Goal: Task Accomplishment & Management: Manage account settings

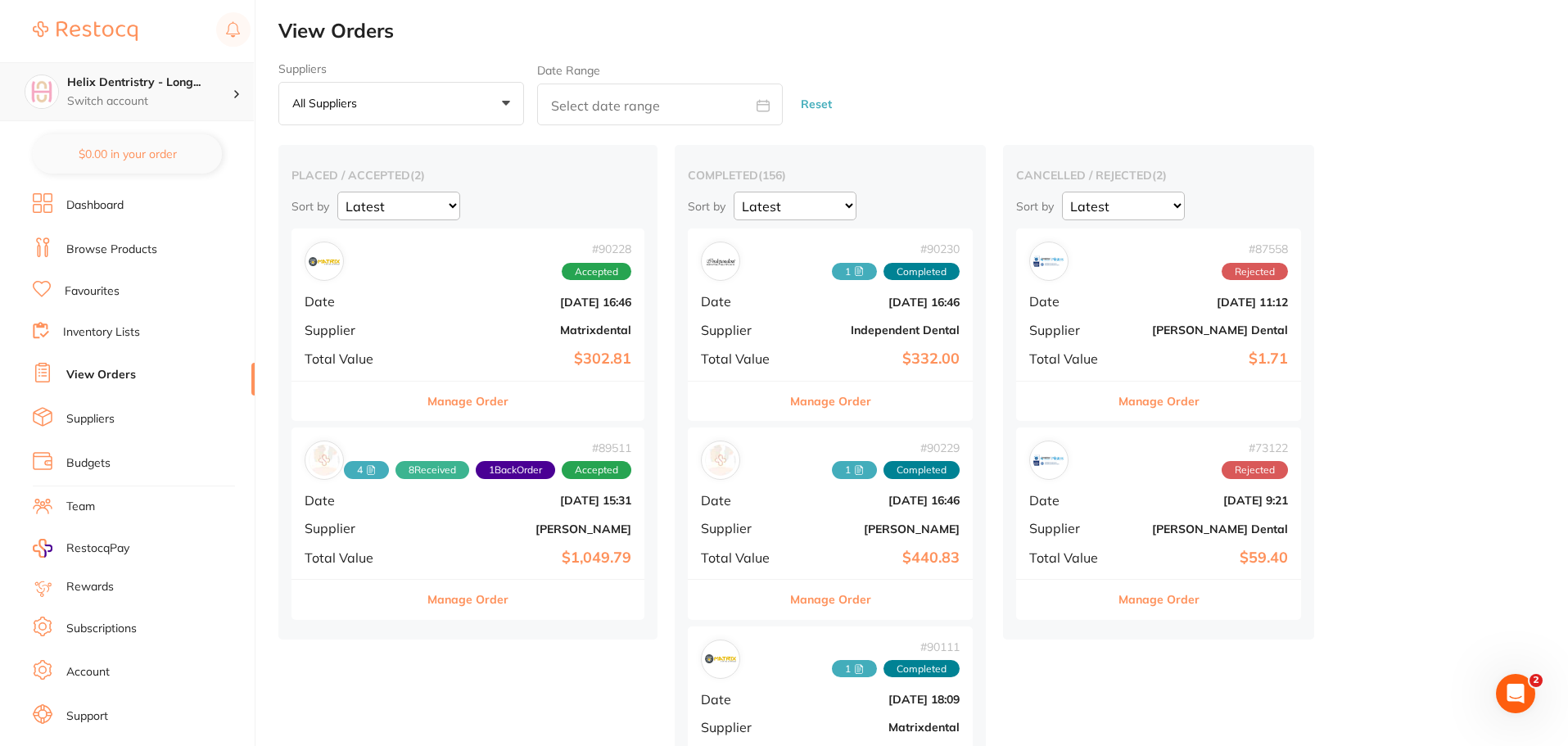
drag, startPoint x: 0, startPoint y: 0, endPoint x: 160, endPoint y: 106, distance: 191.9
click at [160, 106] on p "Switch account" at bounding box center [150, 101] width 165 height 16
click at [182, 144] on h4 "Helix Dentistry - Erina" at bounding box center [156, 141] width 170 height 16
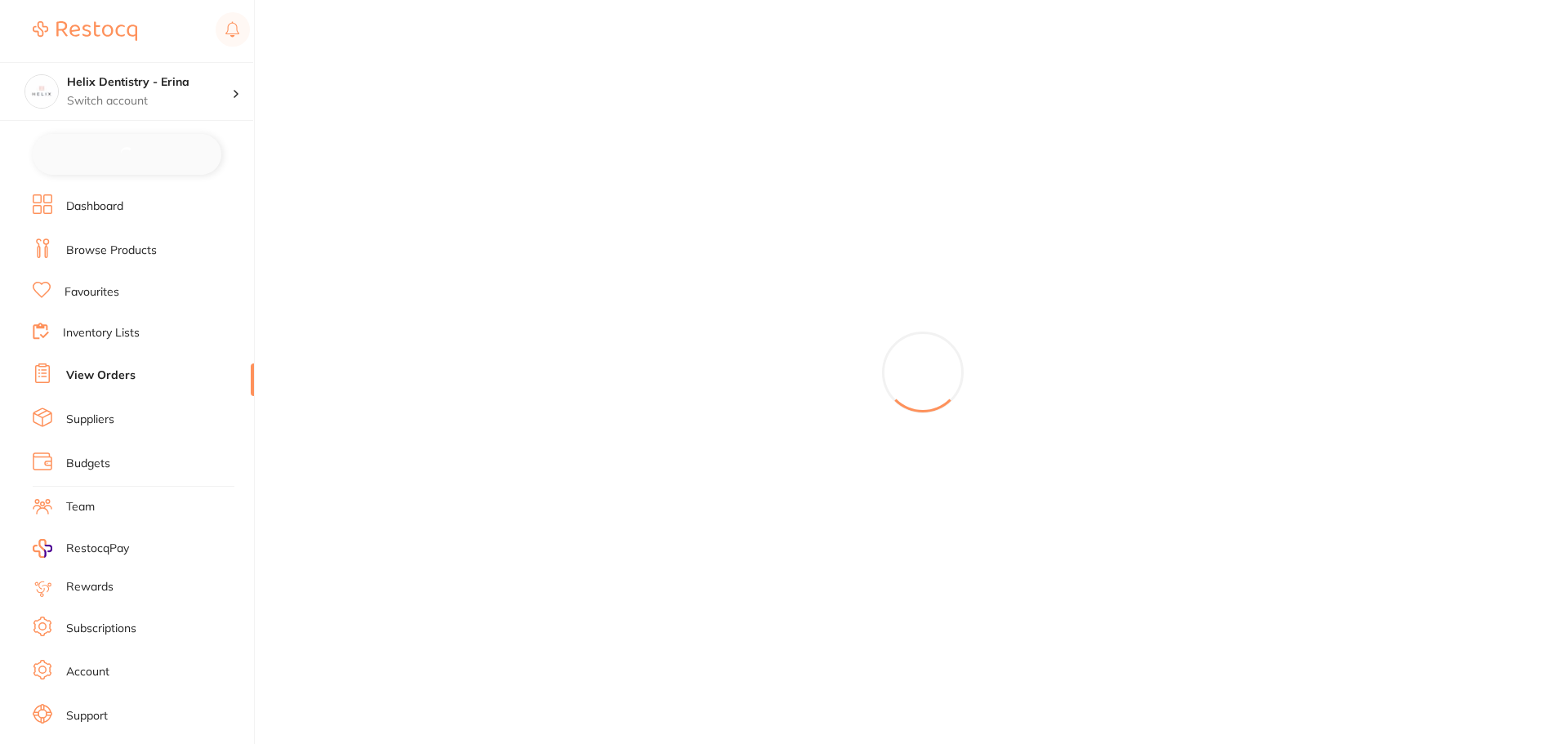
checkbox input "false"
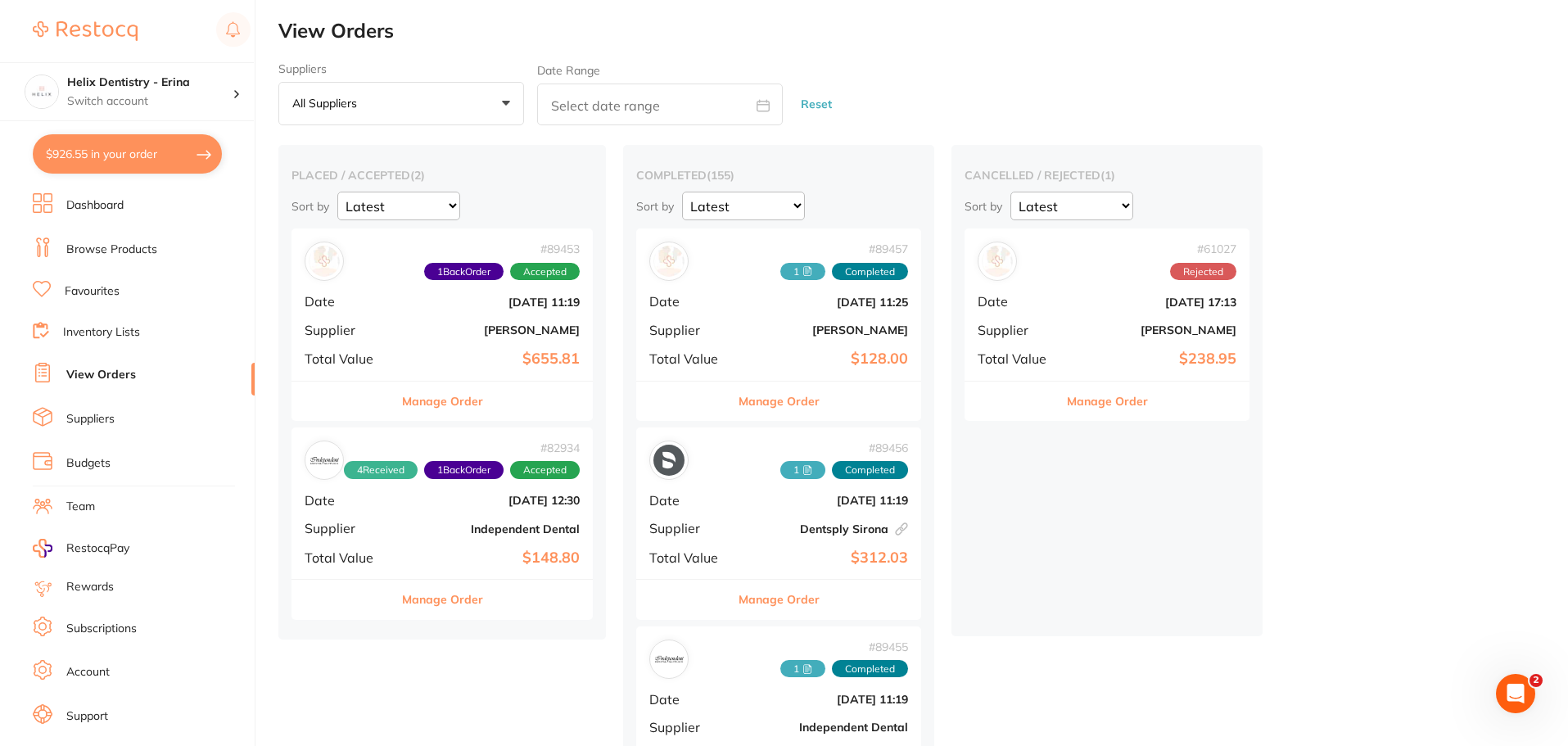
click at [420, 109] on button "All suppliers +0" at bounding box center [402, 103] width 246 height 44
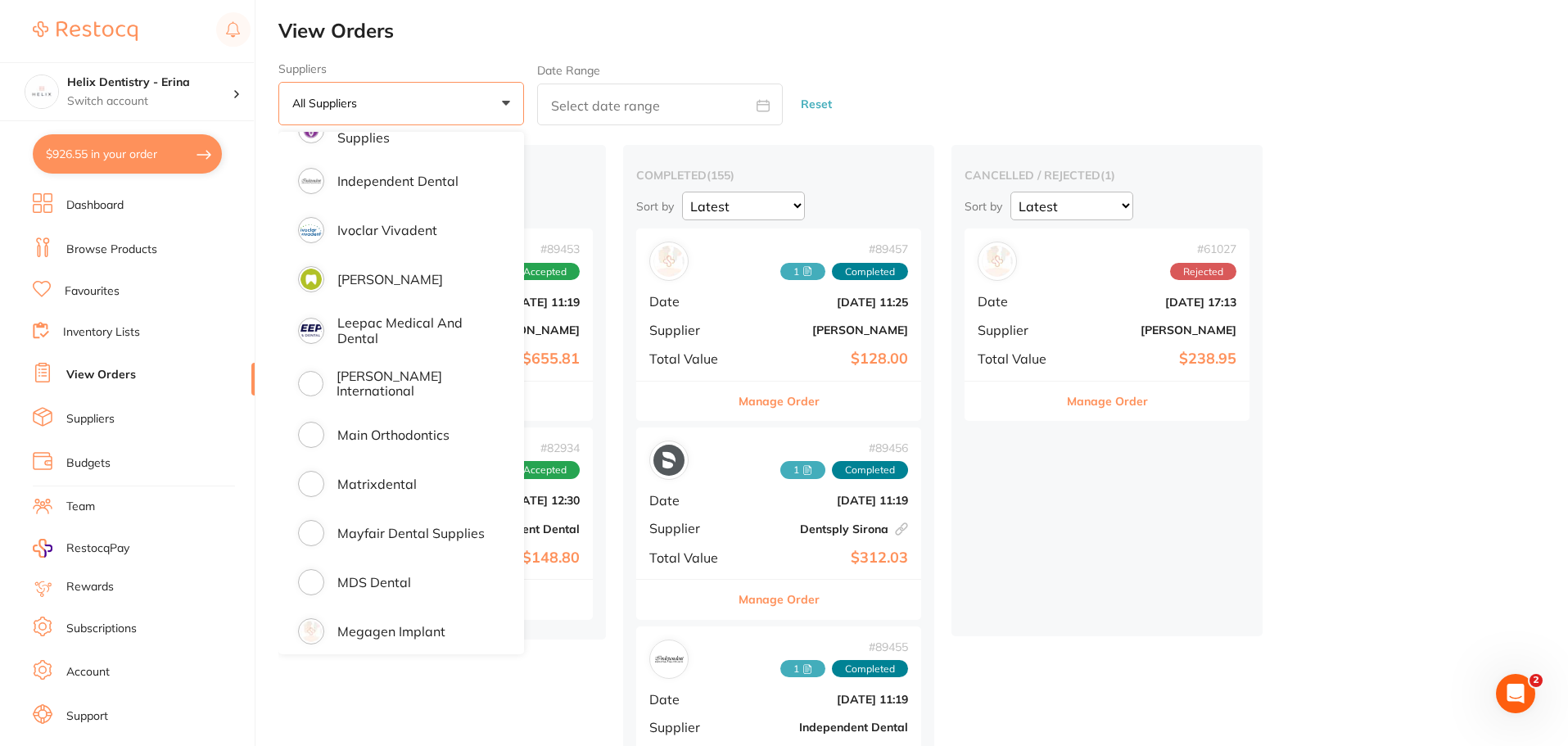
scroll to position [983, 0]
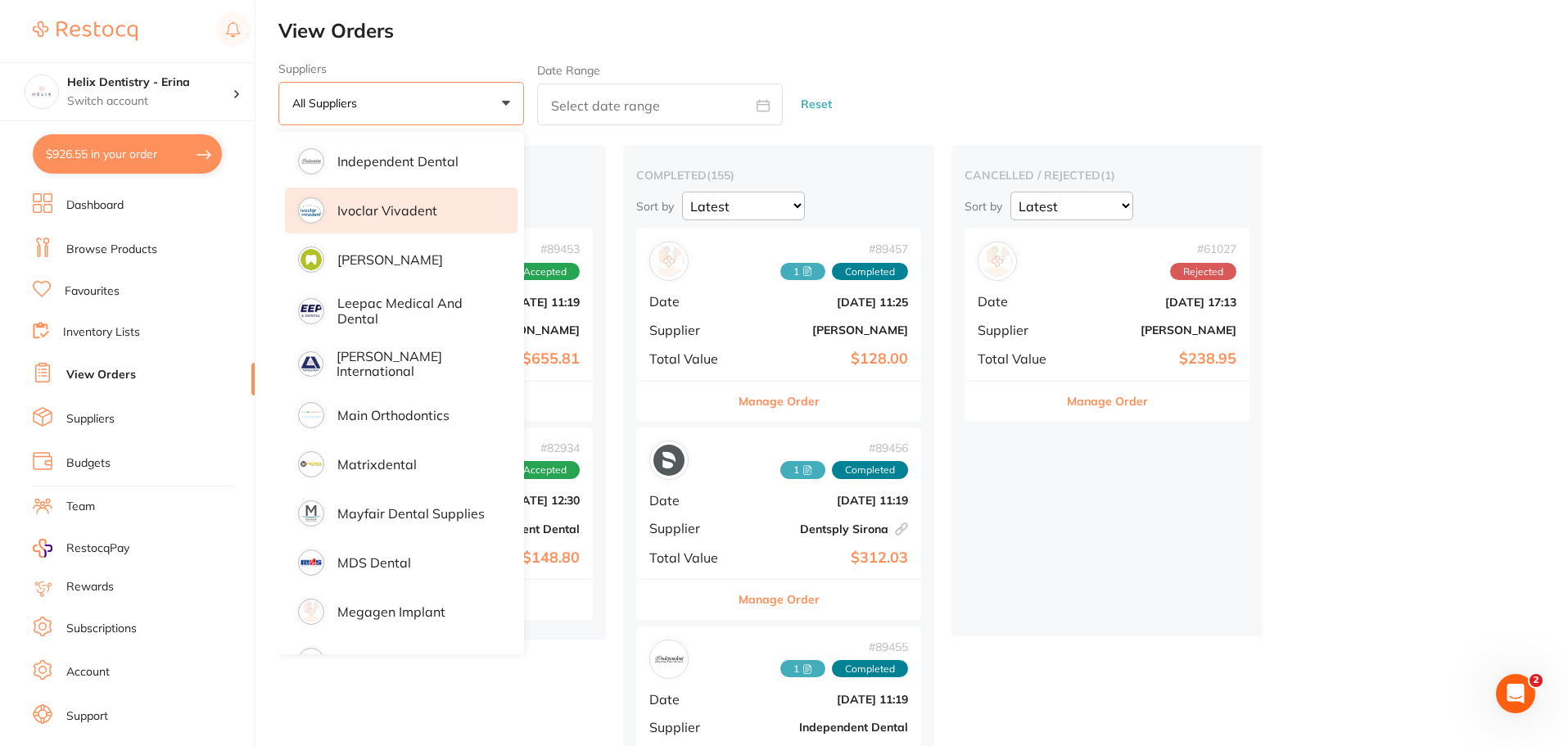
click at [400, 213] on p "Ivoclar Vivadent" at bounding box center [387, 210] width 100 height 15
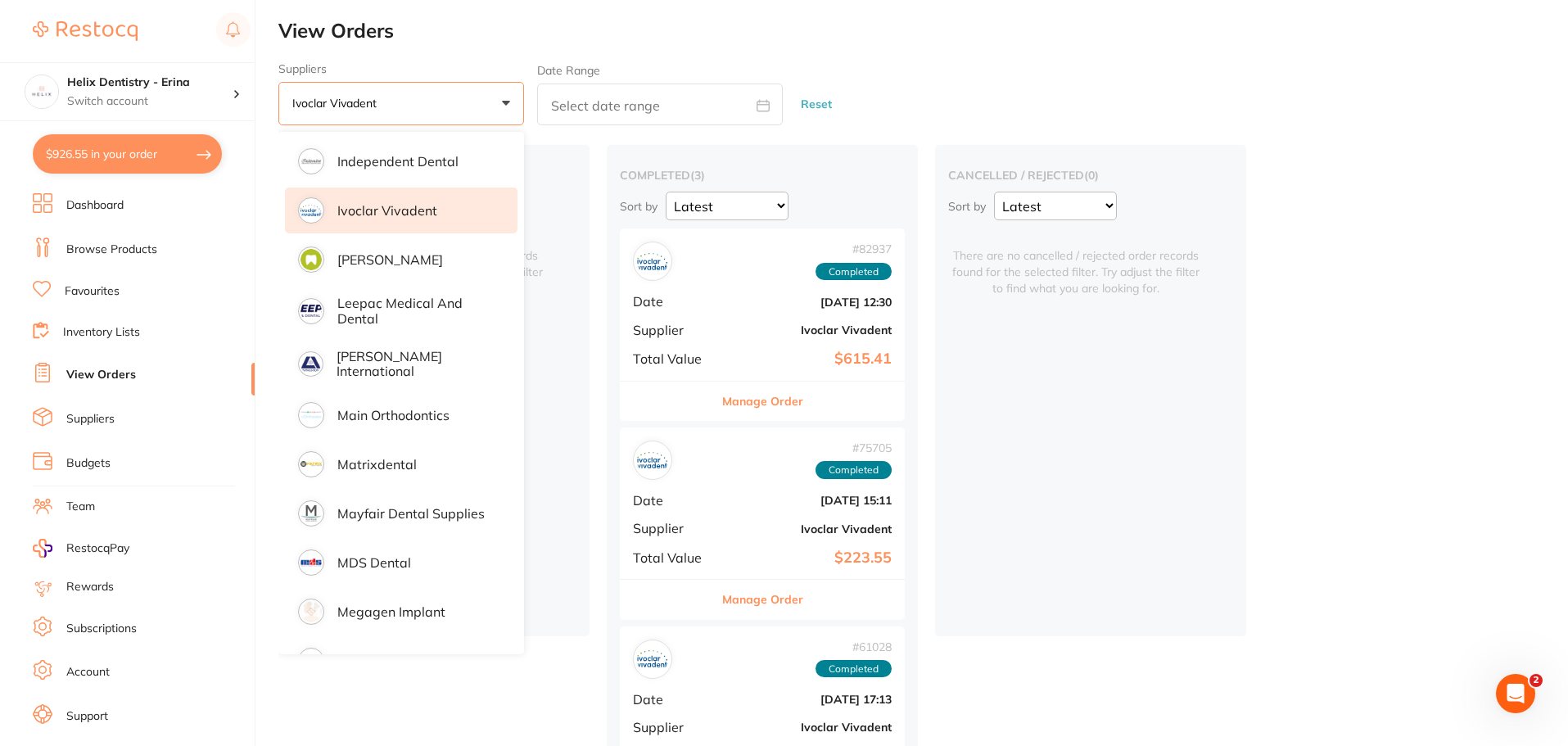
click at [989, 120] on div "Suppliers Ivoclar Vivadent +0 All suppliers AB Orthodontics [PERSON_NAME] AHP D…" at bounding box center [924, 94] width 1290 height 64
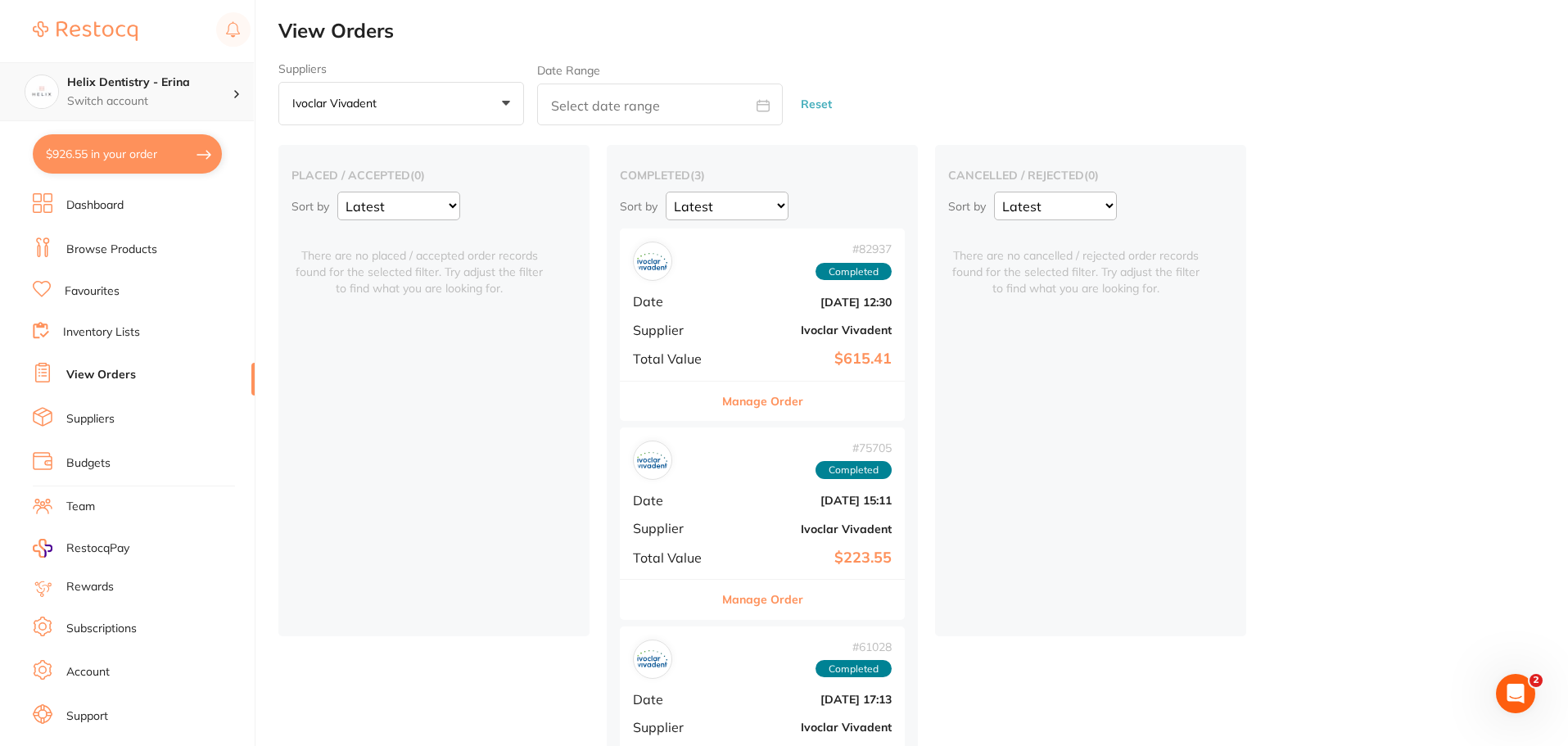
click at [176, 87] on h4 "Helix Dentistry - Erina" at bounding box center [150, 82] width 165 height 16
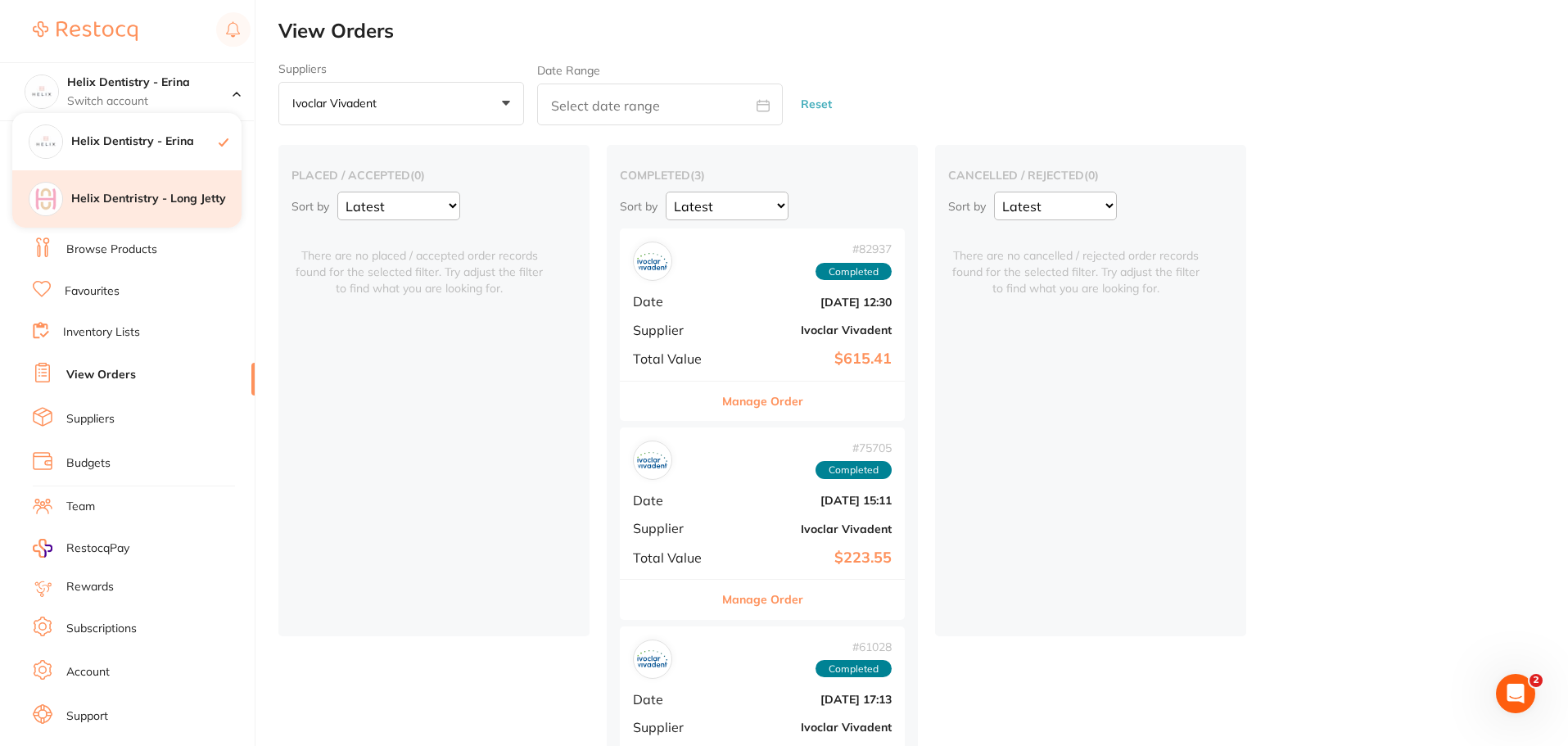
click at [184, 205] on h4 "Helix Dentristry - Long Jetty" at bounding box center [156, 198] width 170 height 16
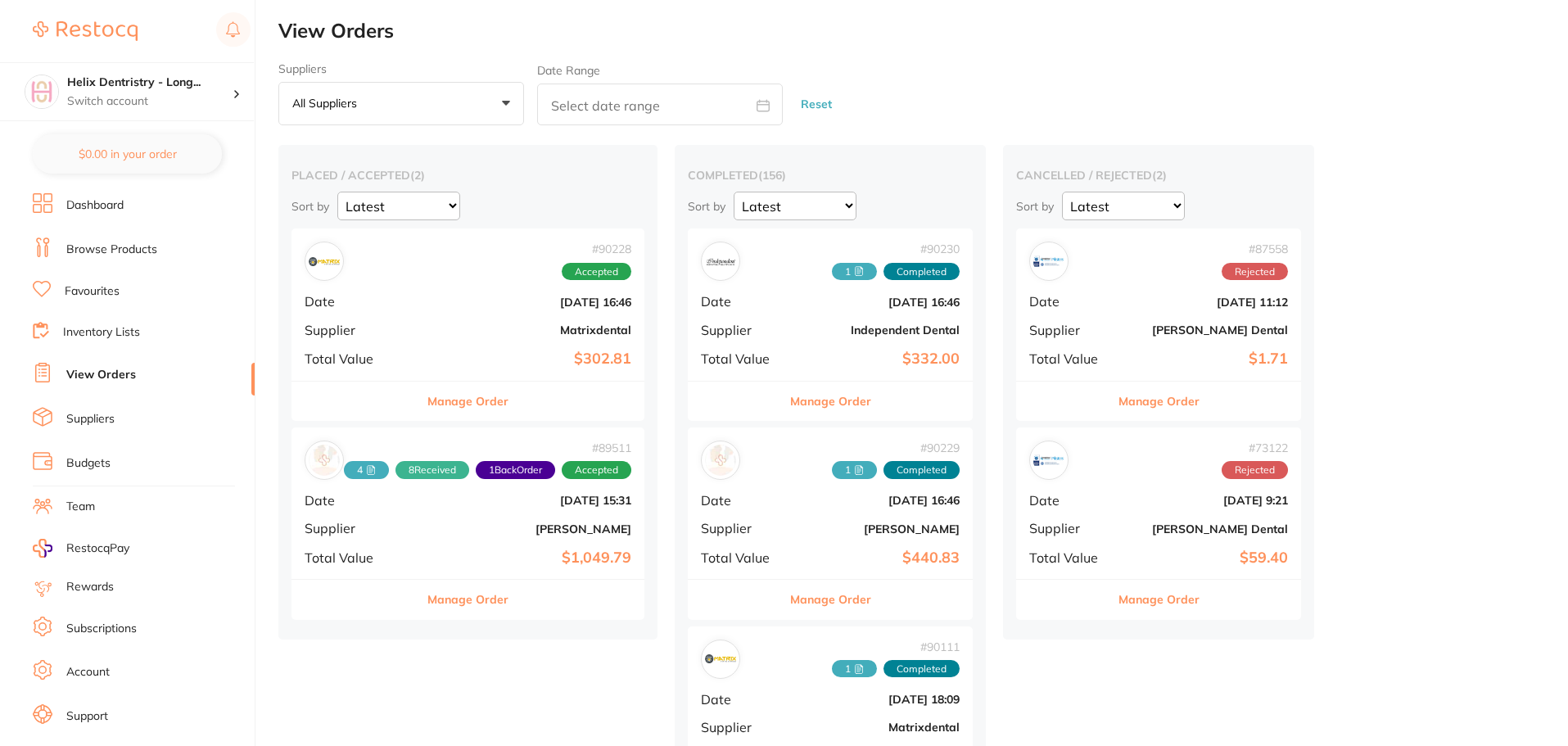
click at [394, 105] on button "All suppliers +0" at bounding box center [402, 103] width 246 height 44
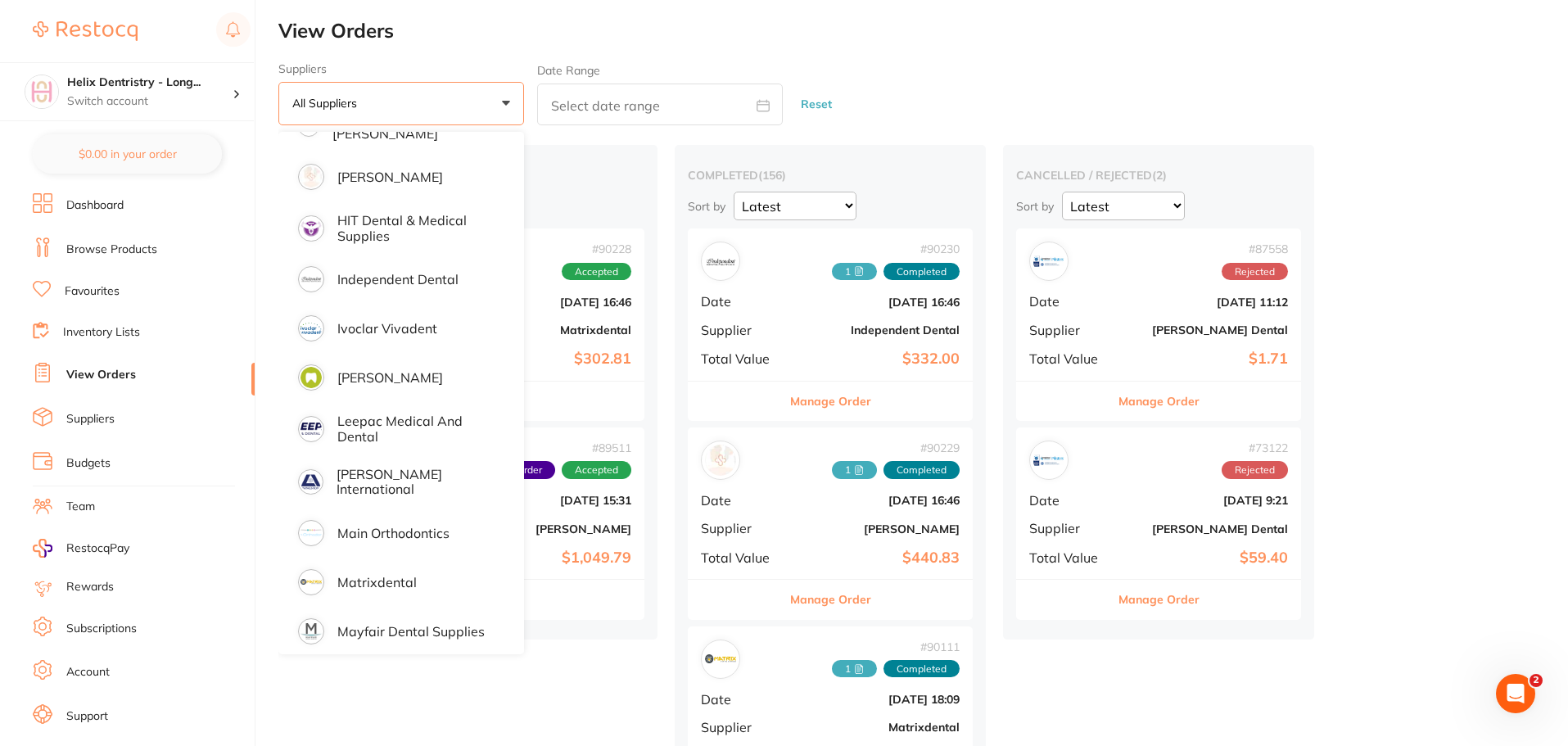
scroll to position [819, 0]
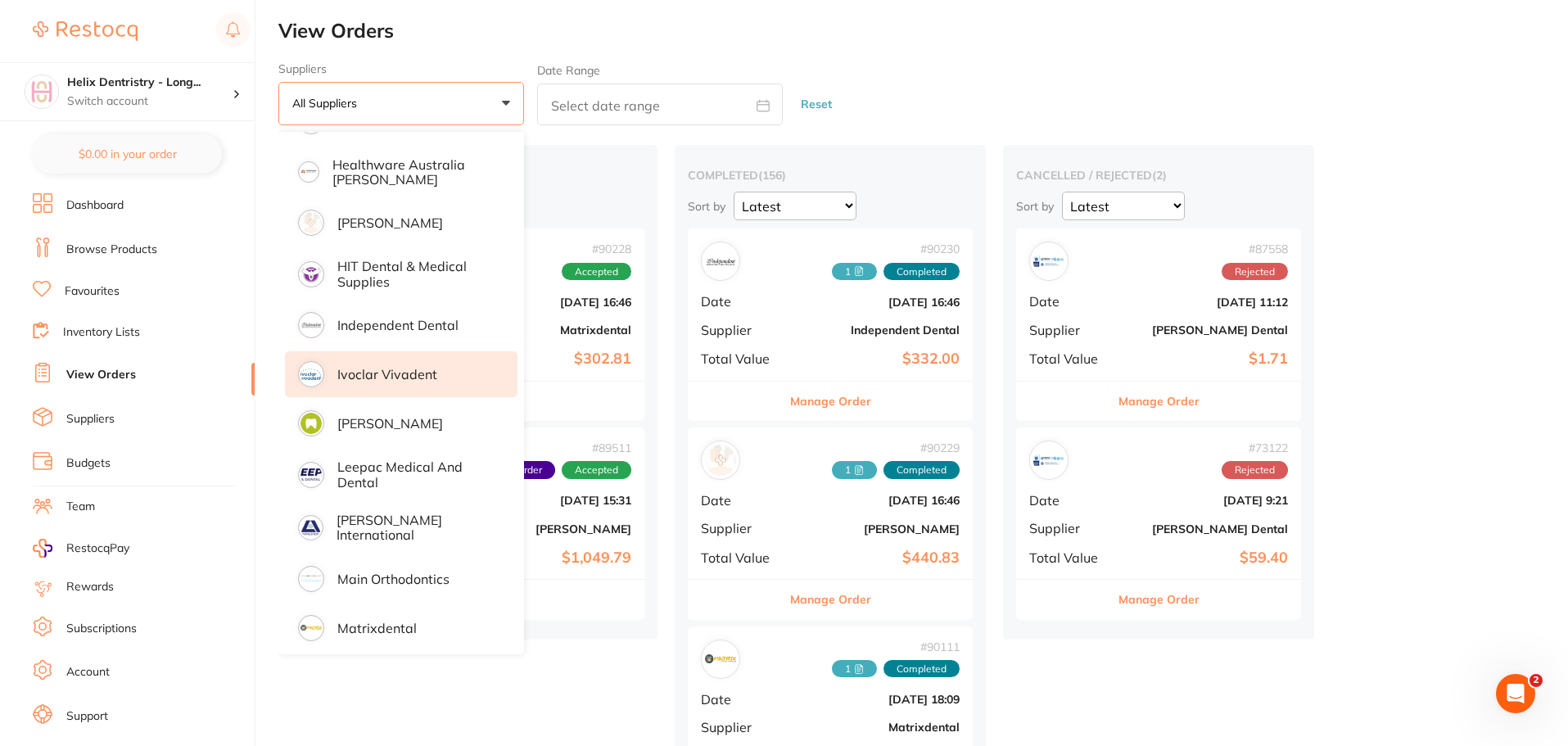
click at [432, 384] on li "Ivoclar Vivadent" at bounding box center [401, 374] width 233 height 46
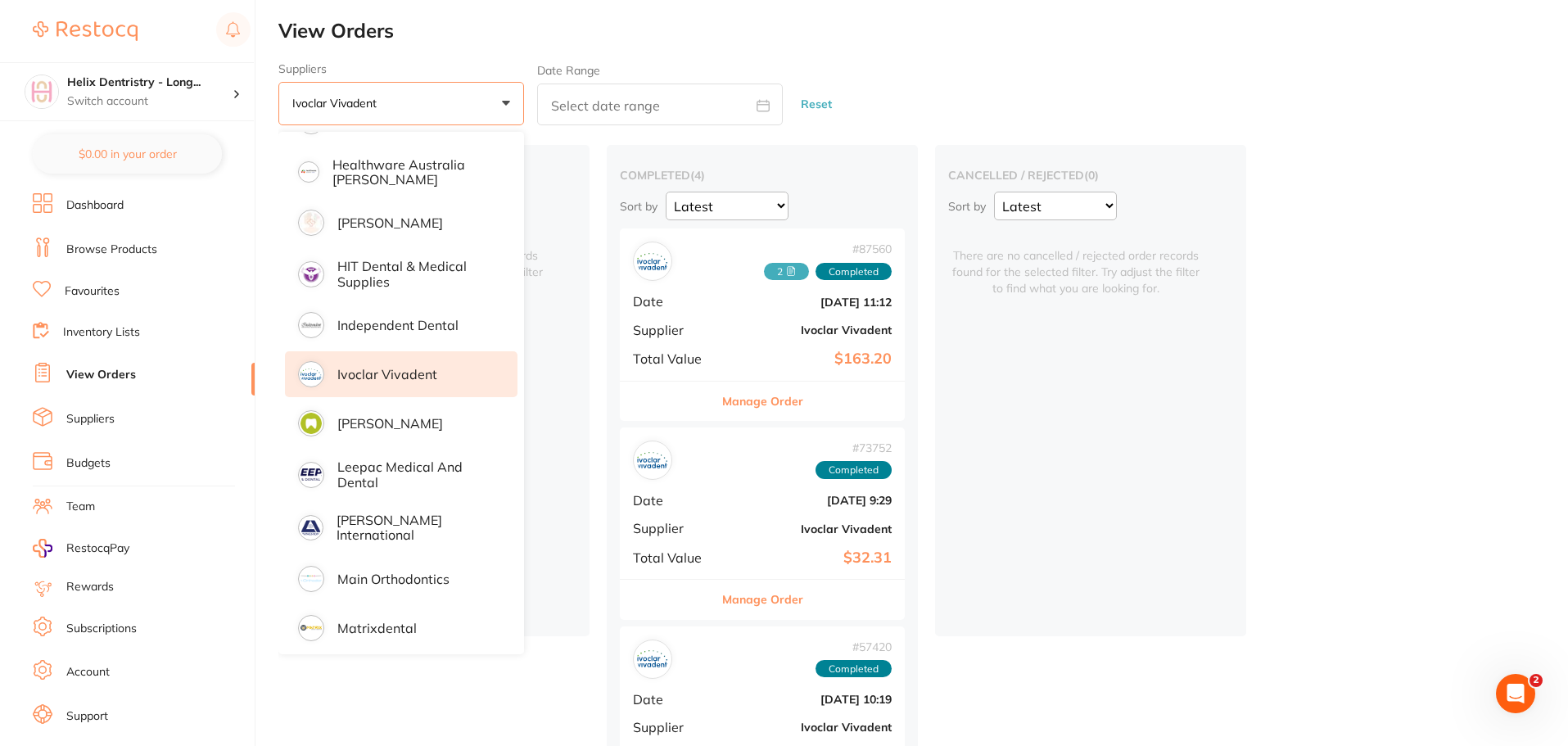
click at [1076, 86] on div "Suppliers Ivoclar Vivadent +0 All suppliers AB Orthodontics [PERSON_NAME] AHP D…" at bounding box center [924, 94] width 1290 height 64
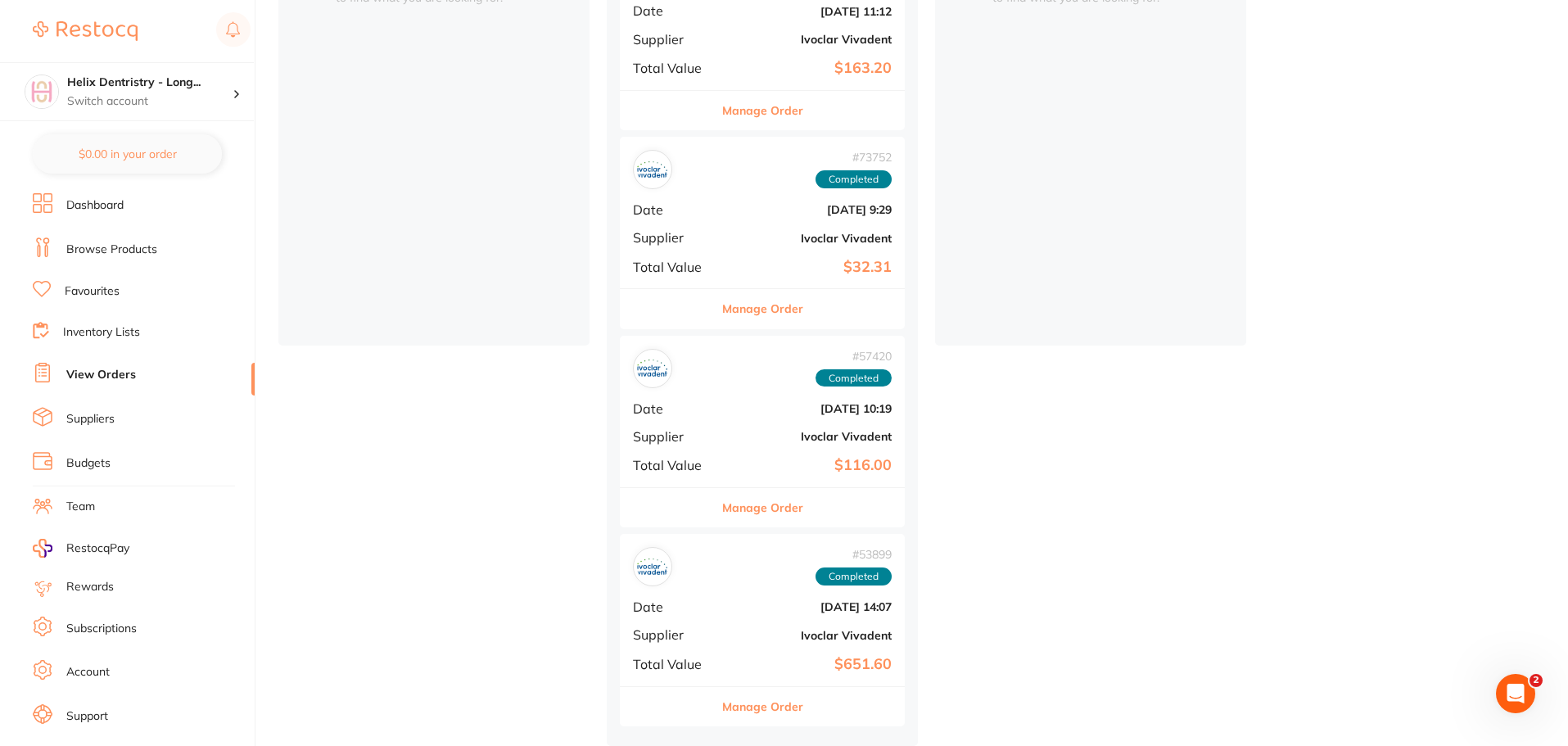
scroll to position [0, 0]
